Goal: Information Seeking & Learning: Learn about a topic

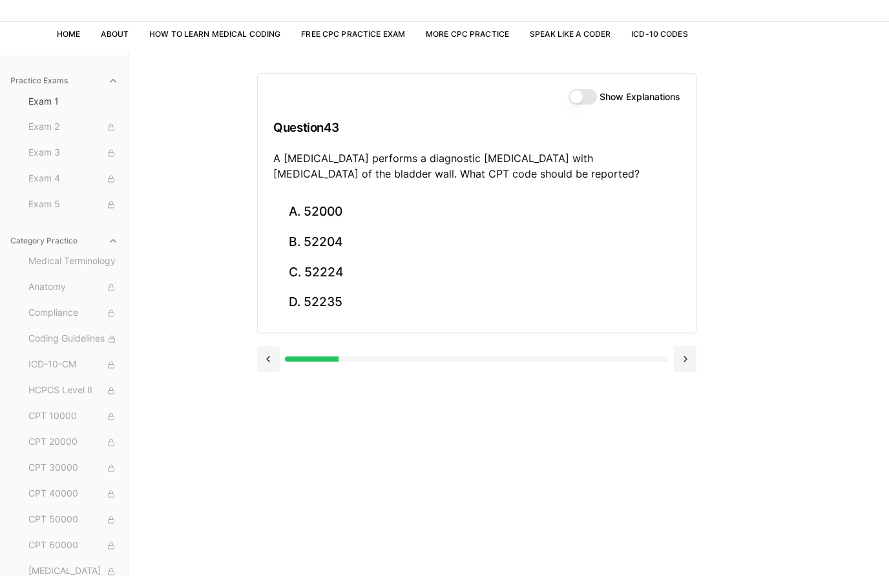
click at [322, 232] on button "B. 52204" at bounding box center [476, 242] width 407 height 30
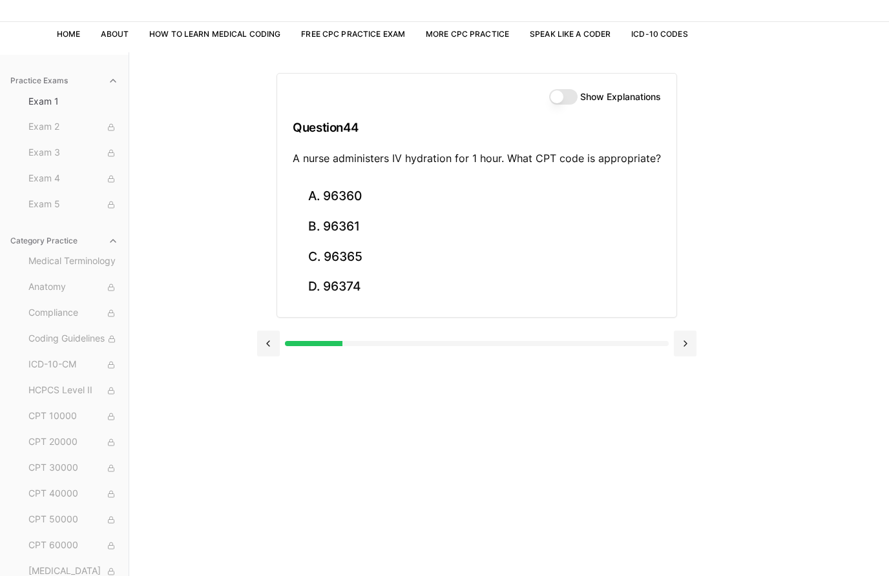
click at [369, 189] on button "A. 96360" at bounding box center [477, 196] width 368 height 30
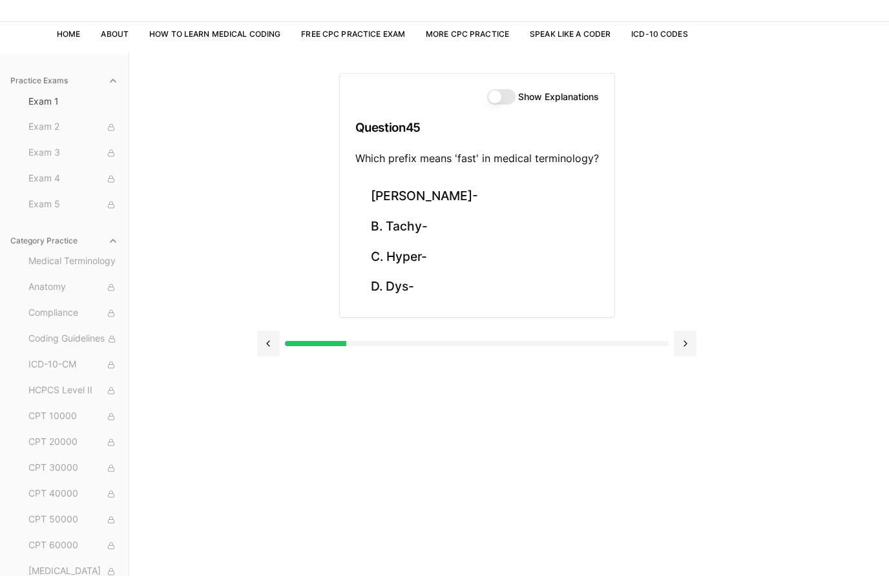
click at [413, 223] on button "B. Tachy-" at bounding box center [476, 227] width 243 height 30
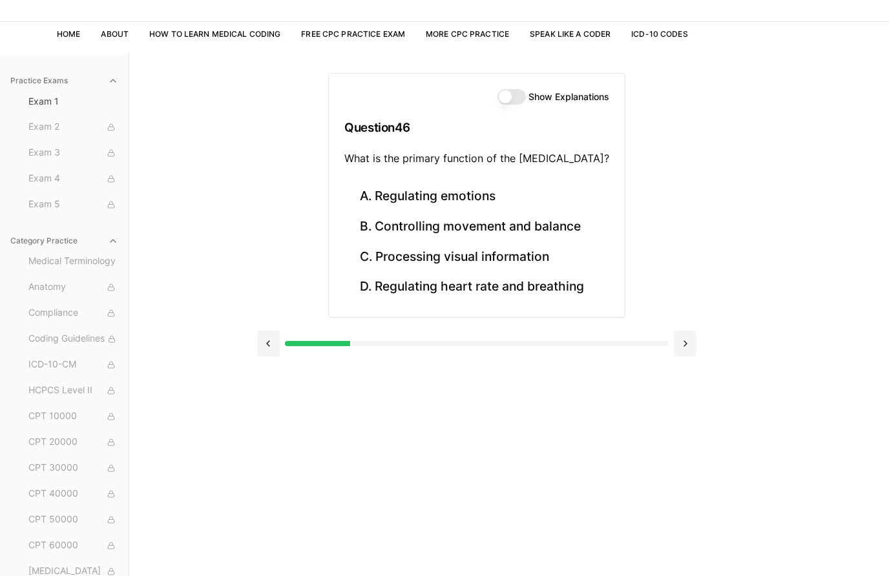
click at [563, 229] on button "B. Controlling movement and balance" at bounding box center [476, 227] width 265 height 30
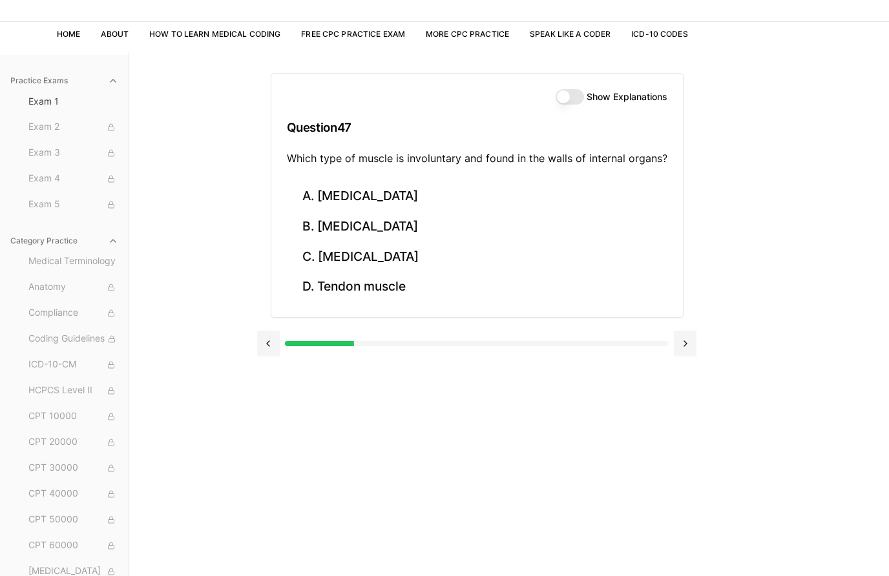
click at [409, 252] on button "C. [MEDICAL_DATA]" at bounding box center [477, 257] width 380 height 30
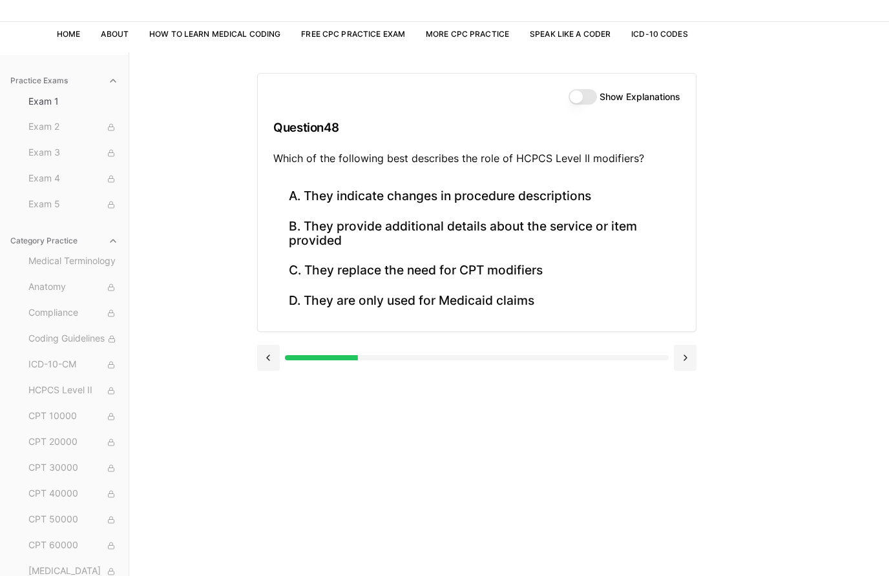
click at [629, 223] on button "B. They provide additional details about the service or item provided" at bounding box center [476, 234] width 407 height 44
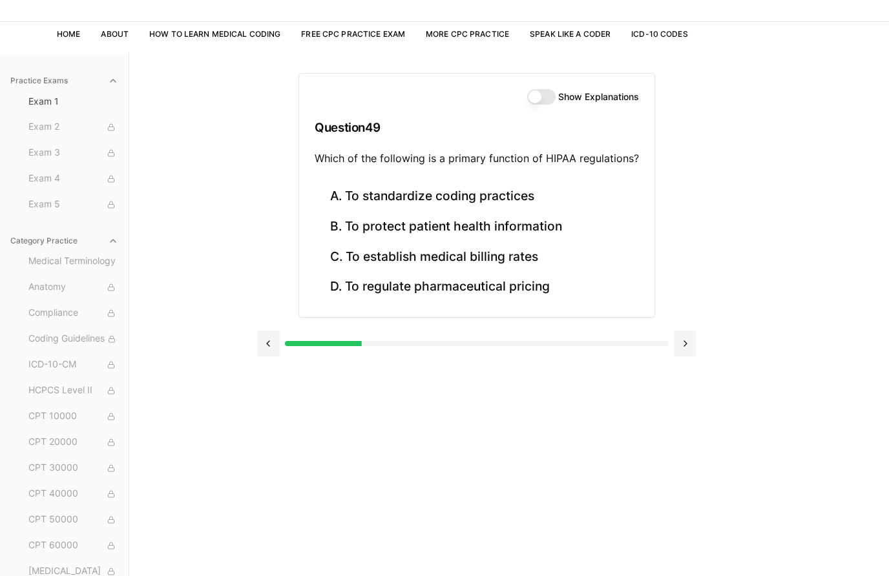
click at [563, 222] on button "B. To protect patient health information" at bounding box center [476, 227] width 324 height 30
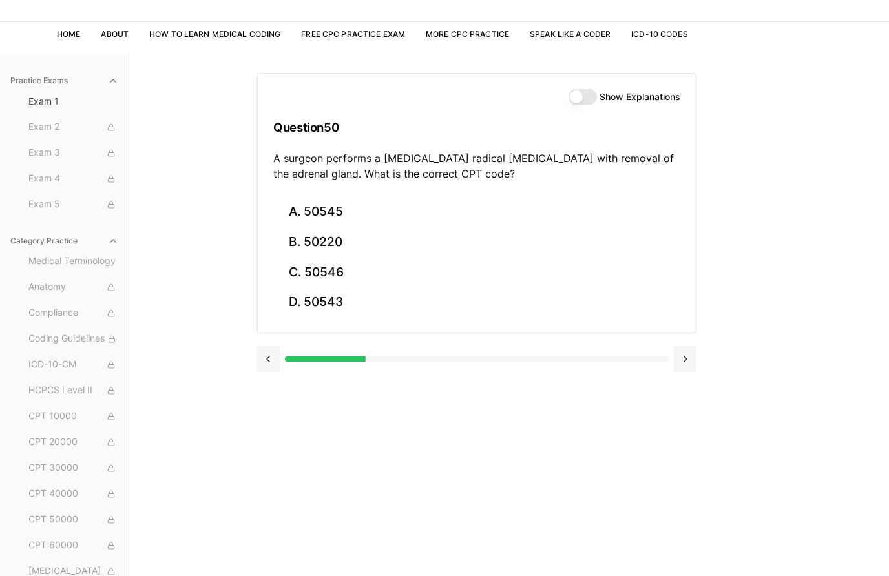
click at [345, 204] on button "A. 50545" at bounding box center [476, 212] width 407 height 30
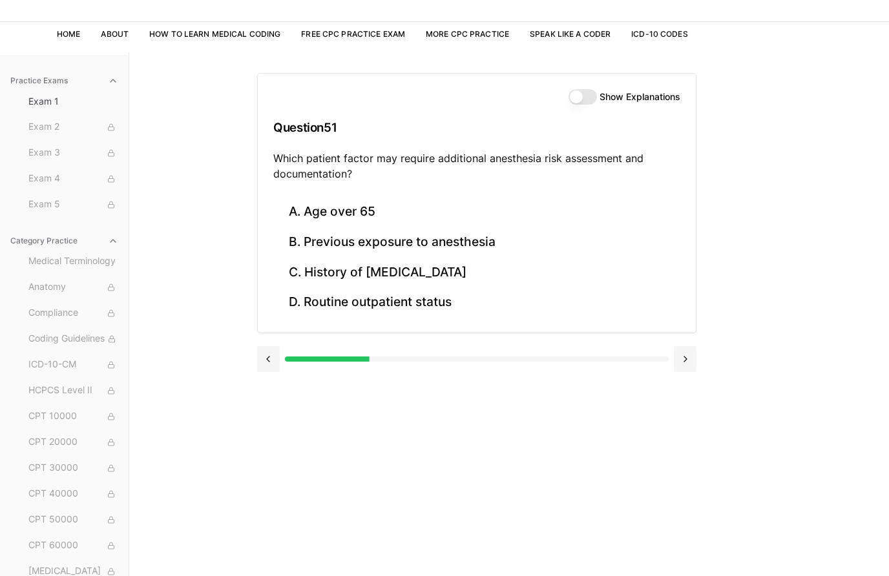
click at [364, 209] on button "A. Age over 65" at bounding box center [476, 212] width 407 height 30
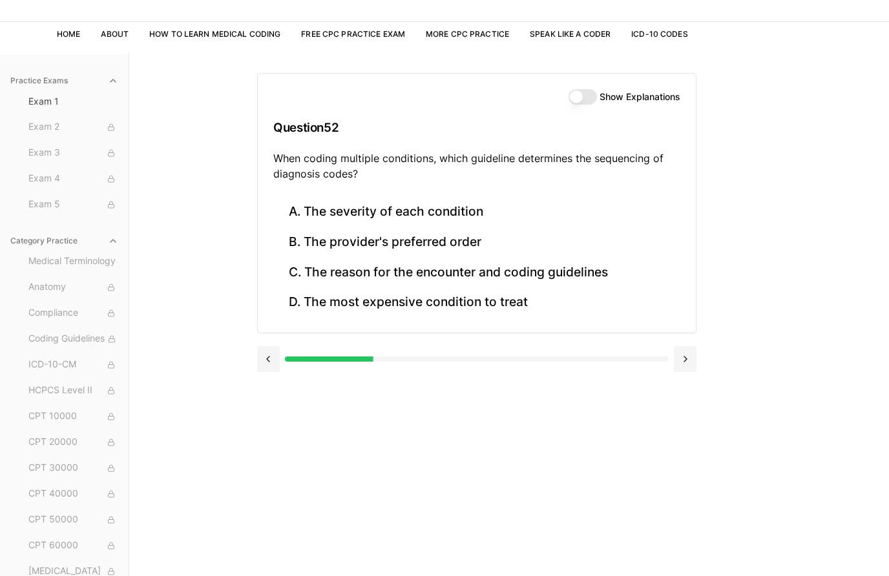
click at [493, 259] on button "C. The reason for the encounter and coding guidelines" at bounding box center [476, 272] width 407 height 30
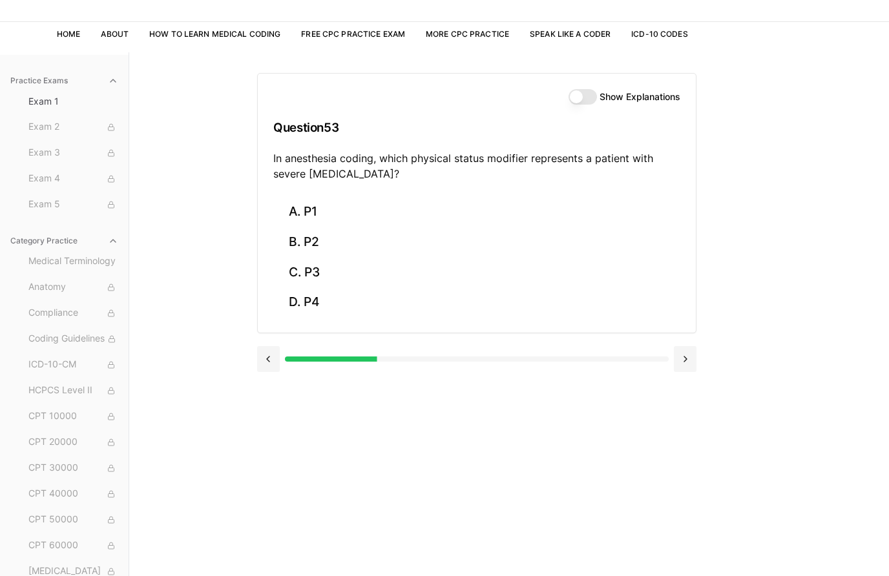
click at [329, 269] on button "C. P3" at bounding box center [476, 272] width 407 height 30
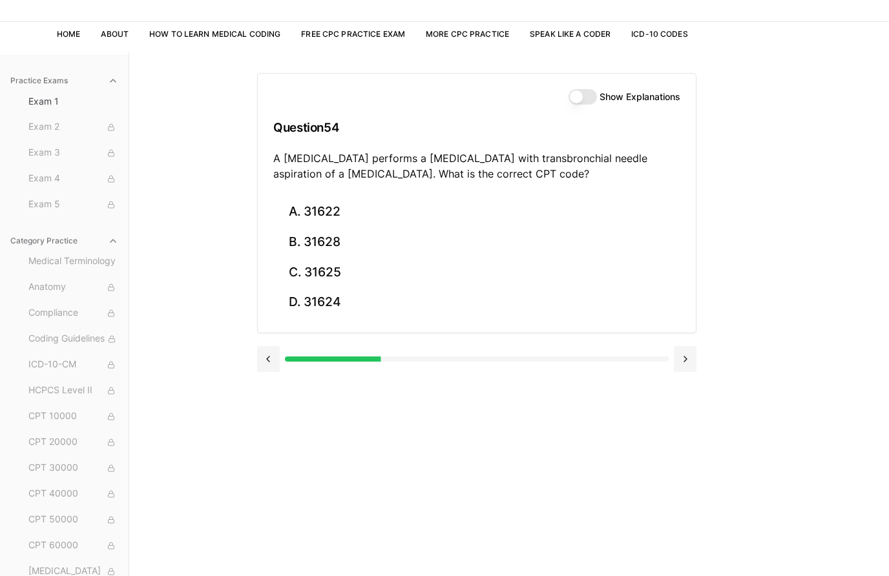
click at [342, 240] on button "B. 31628" at bounding box center [476, 242] width 407 height 30
click at [331, 244] on button "B. 74177" at bounding box center [476, 242] width 407 height 30
click at [331, 242] on button "B. 71046" at bounding box center [476, 242] width 407 height 30
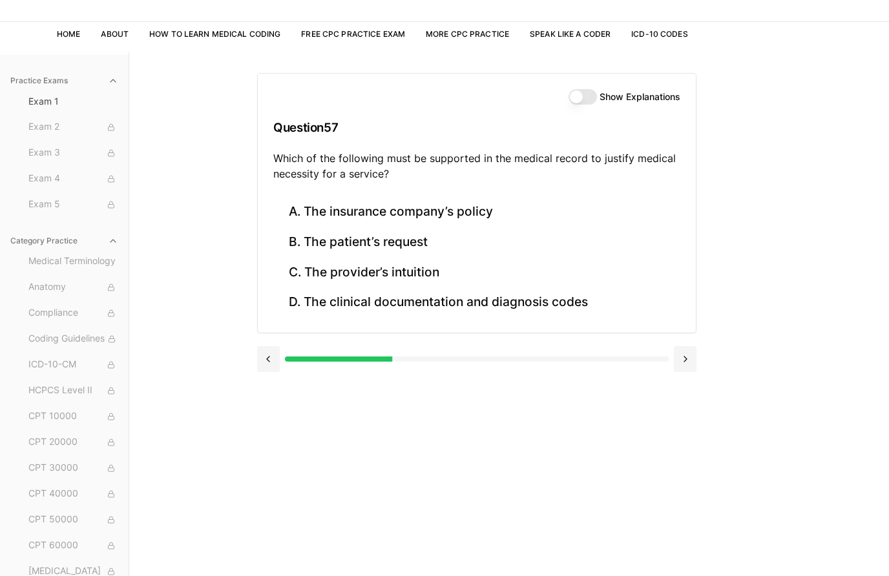
click at [557, 302] on button "D. The clinical documentation and diagnosis codes" at bounding box center [476, 302] width 407 height 30
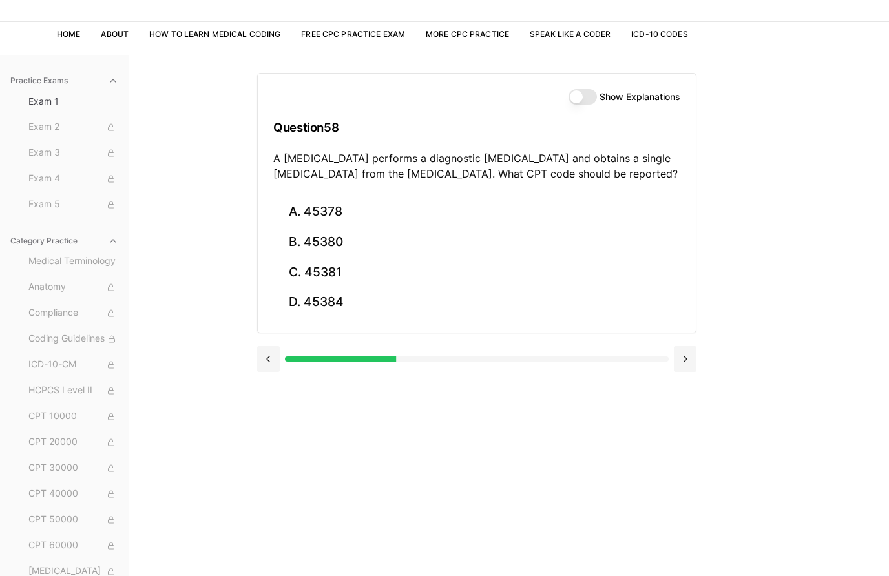
click at [344, 209] on button "A. 45378" at bounding box center [476, 212] width 407 height 30
click at [267, 362] on button at bounding box center [268, 359] width 23 height 26
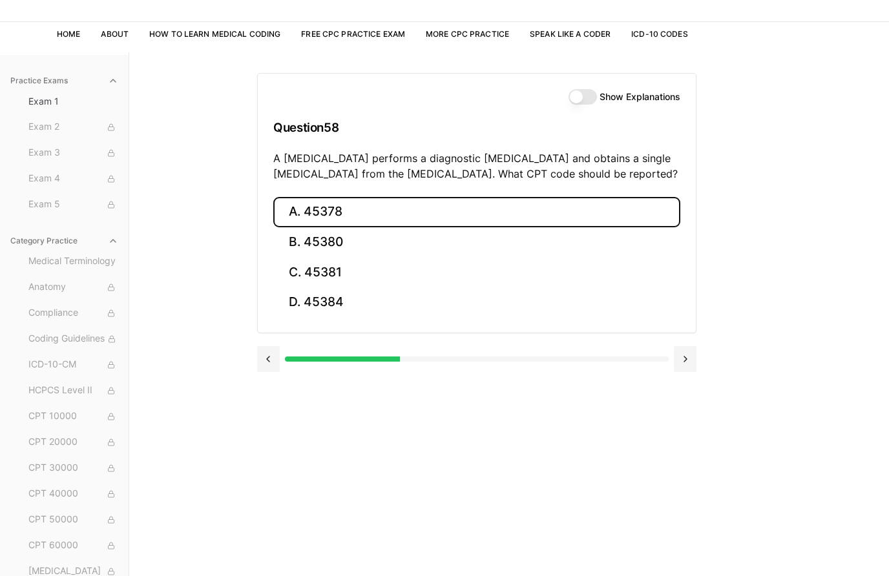
click at [333, 245] on button "B. 45380" at bounding box center [476, 242] width 407 height 30
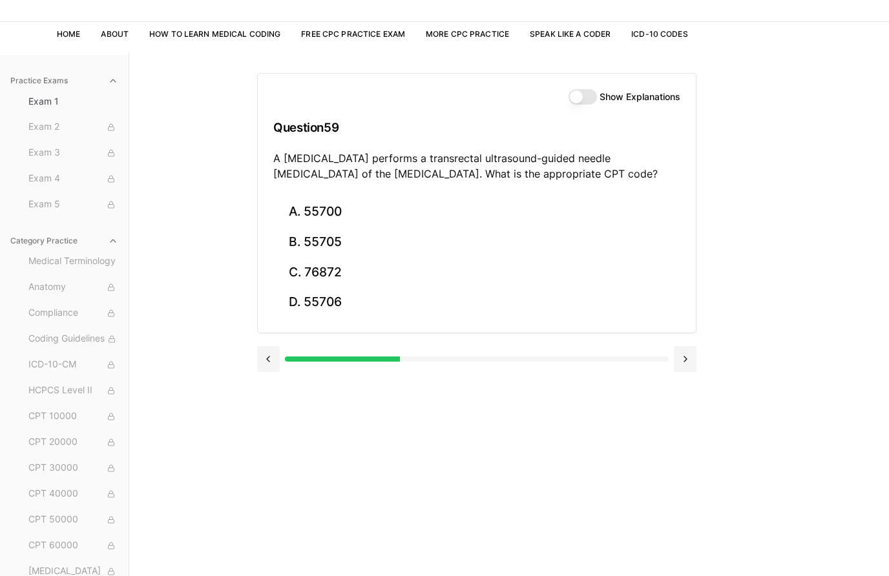
click at [344, 300] on button "D. 55706" at bounding box center [476, 302] width 407 height 30
click at [338, 274] on button "C. 70553" at bounding box center [476, 272] width 407 height 30
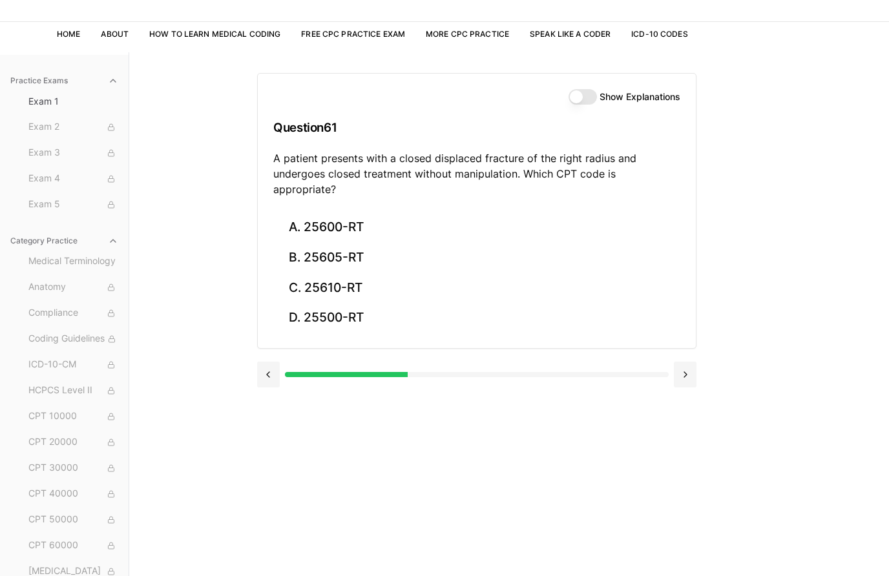
click at [347, 307] on button "D. 25500-RT" at bounding box center [476, 318] width 407 height 30
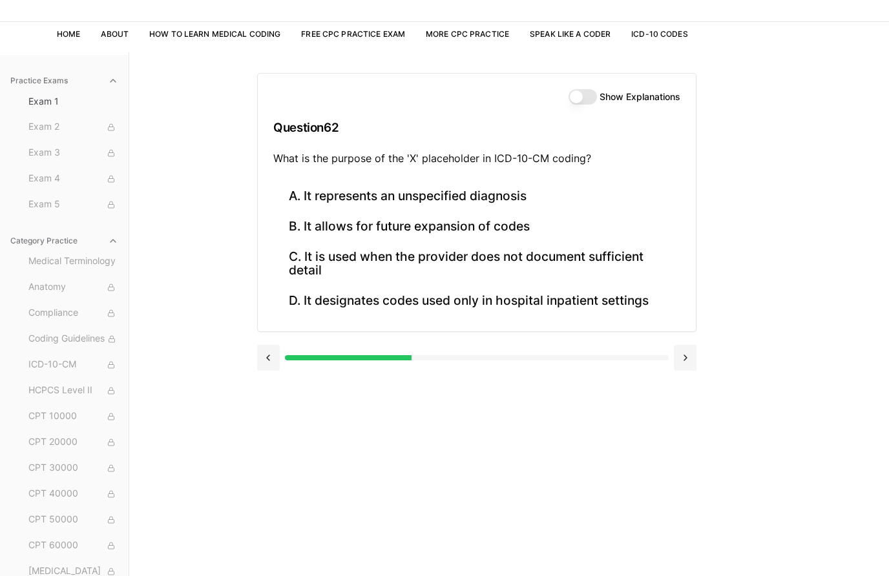
click at [365, 227] on button "B. It allows for future expansion of codes" at bounding box center [476, 227] width 407 height 30
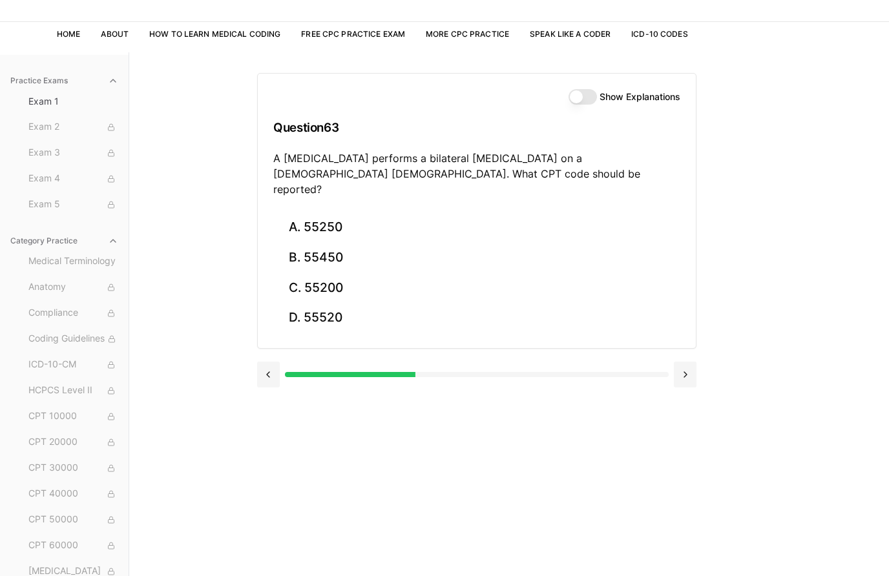
click at [324, 212] on button "A. 55250" at bounding box center [476, 227] width 407 height 30
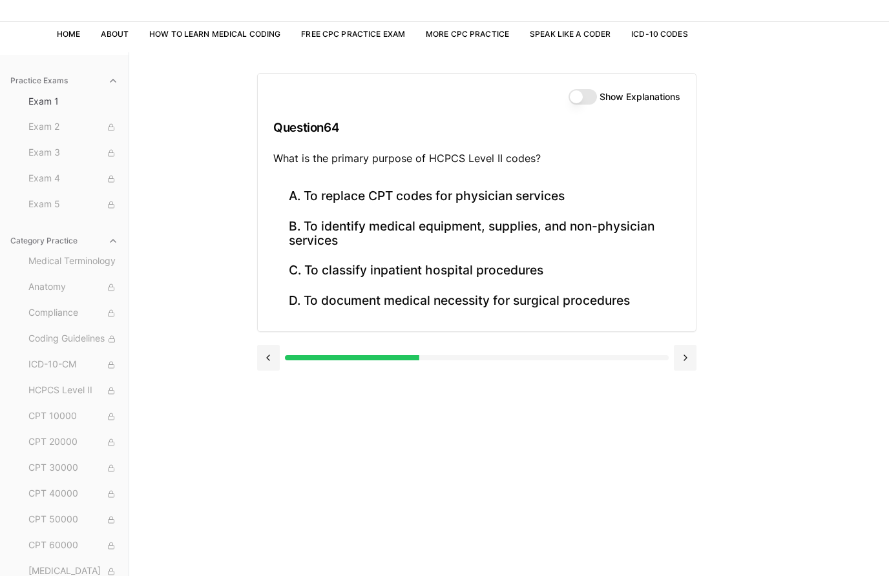
click at [340, 225] on button "B. To identify medical equipment, supplies, and non-physician services" at bounding box center [476, 234] width 407 height 44
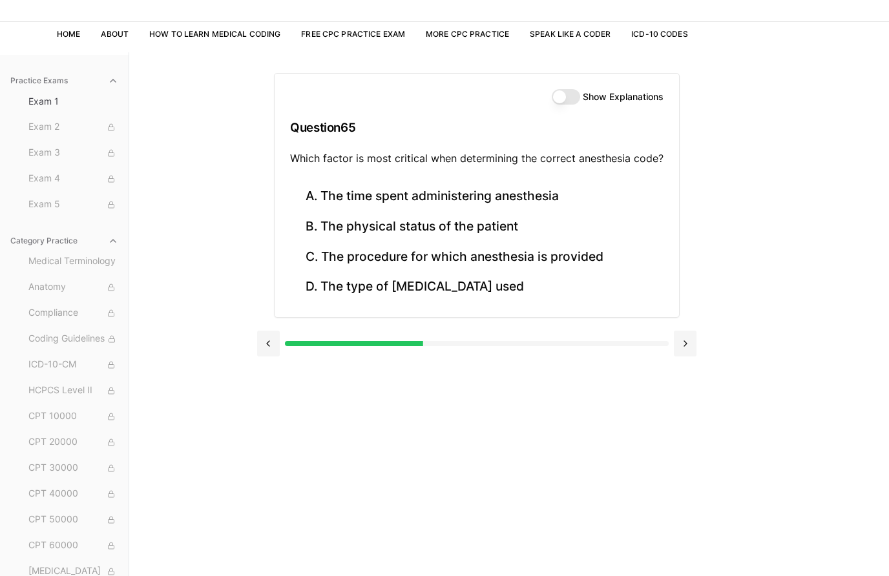
click at [360, 257] on button "C. The procedure for which anesthesia is provided" at bounding box center [476, 257] width 373 height 30
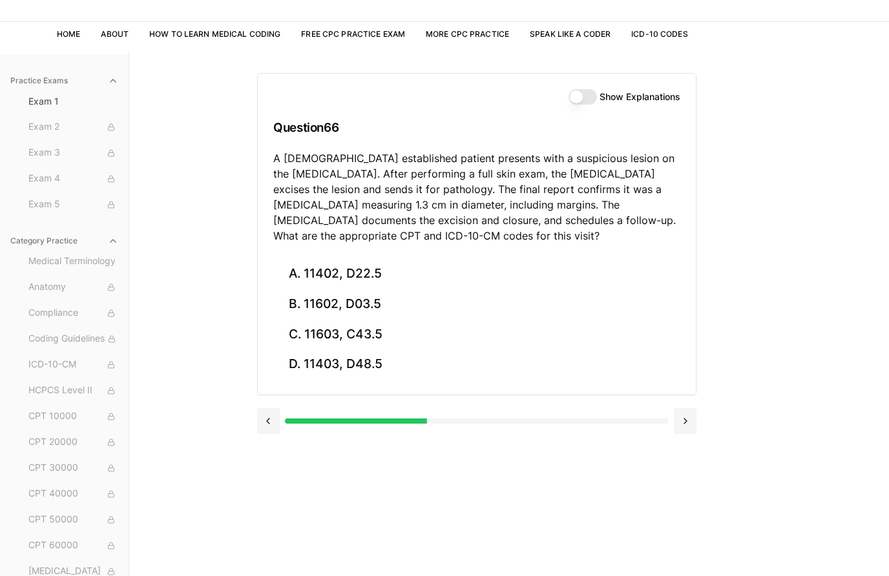
click at [355, 306] on button "B. 11602, D03.5" at bounding box center [476, 304] width 407 height 30
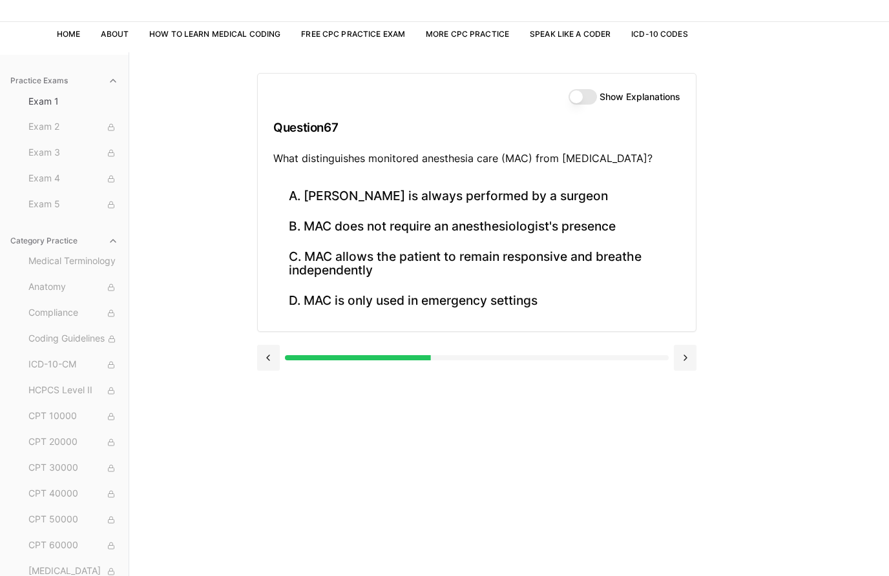
click at [582, 223] on button "B. MAC does not require an anesthesiologist's presence" at bounding box center [476, 227] width 407 height 30
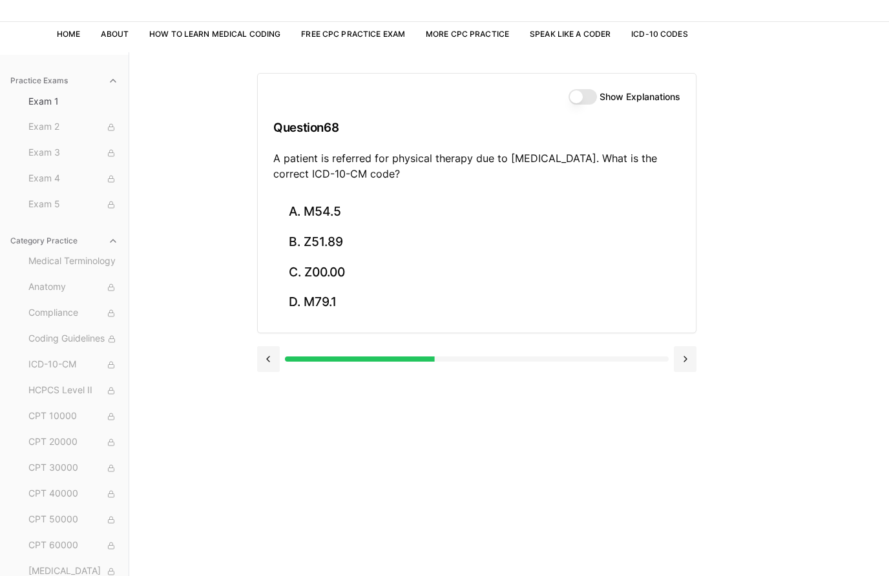
click at [342, 209] on button "A. M54.5" at bounding box center [476, 212] width 407 height 30
click at [336, 205] on button "A. 25260" at bounding box center [476, 212] width 407 height 30
click at [371, 209] on button "A. 61312" at bounding box center [476, 212] width 407 height 30
